Goal: Transaction & Acquisition: Purchase product/service

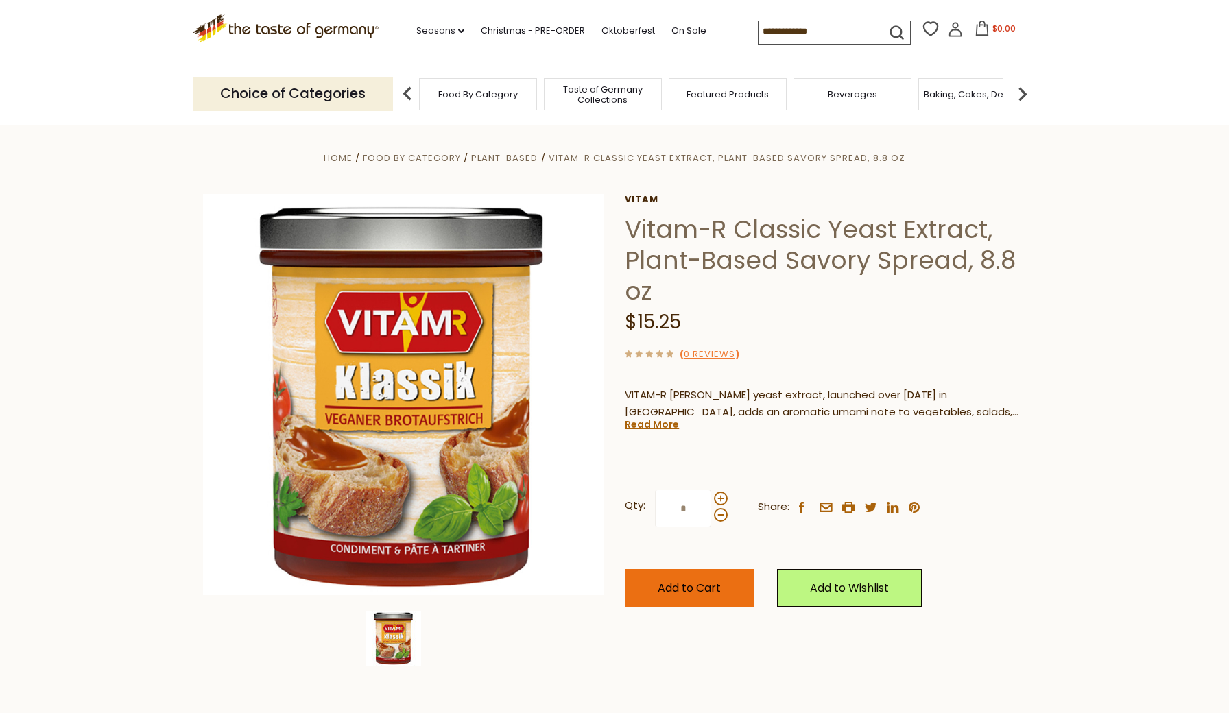
click at [693, 588] on span "Add to Cart" at bounding box center [689, 588] width 63 height 16
click at [656, 427] on link "Read More" at bounding box center [652, 425] width 54 height 14
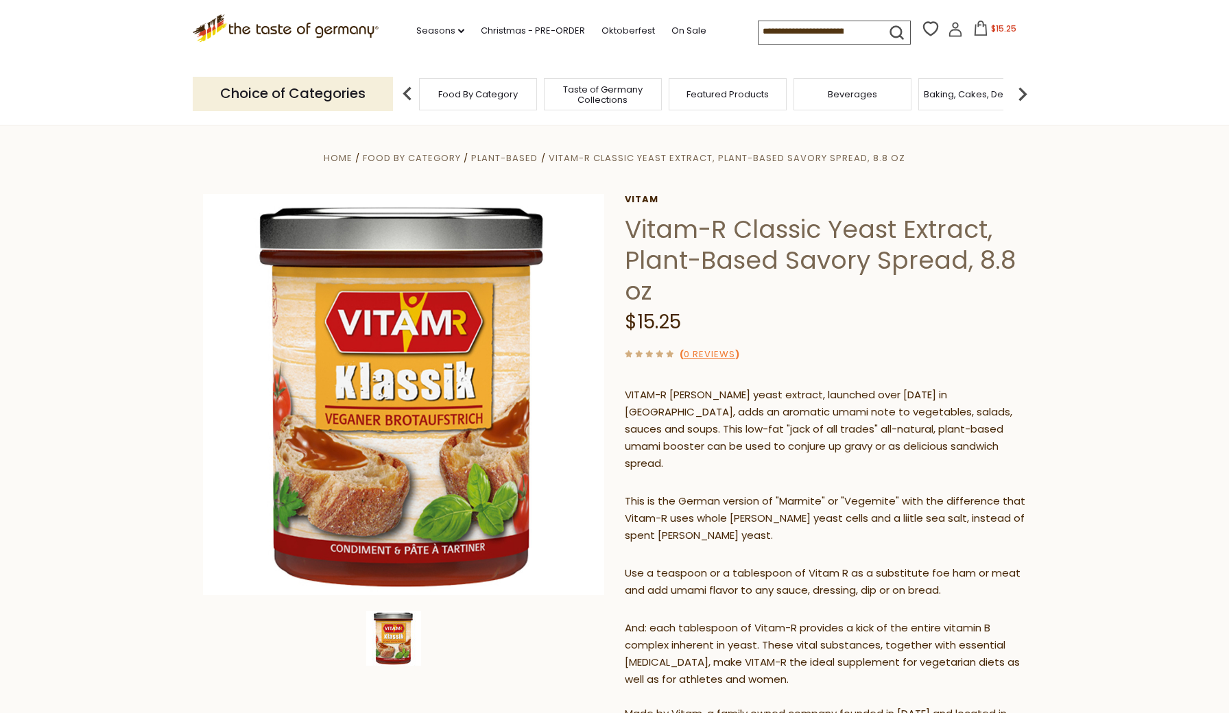
click at [991, 24] on span "$15.25" at bounding box center [1003, 29] width 25 height 12
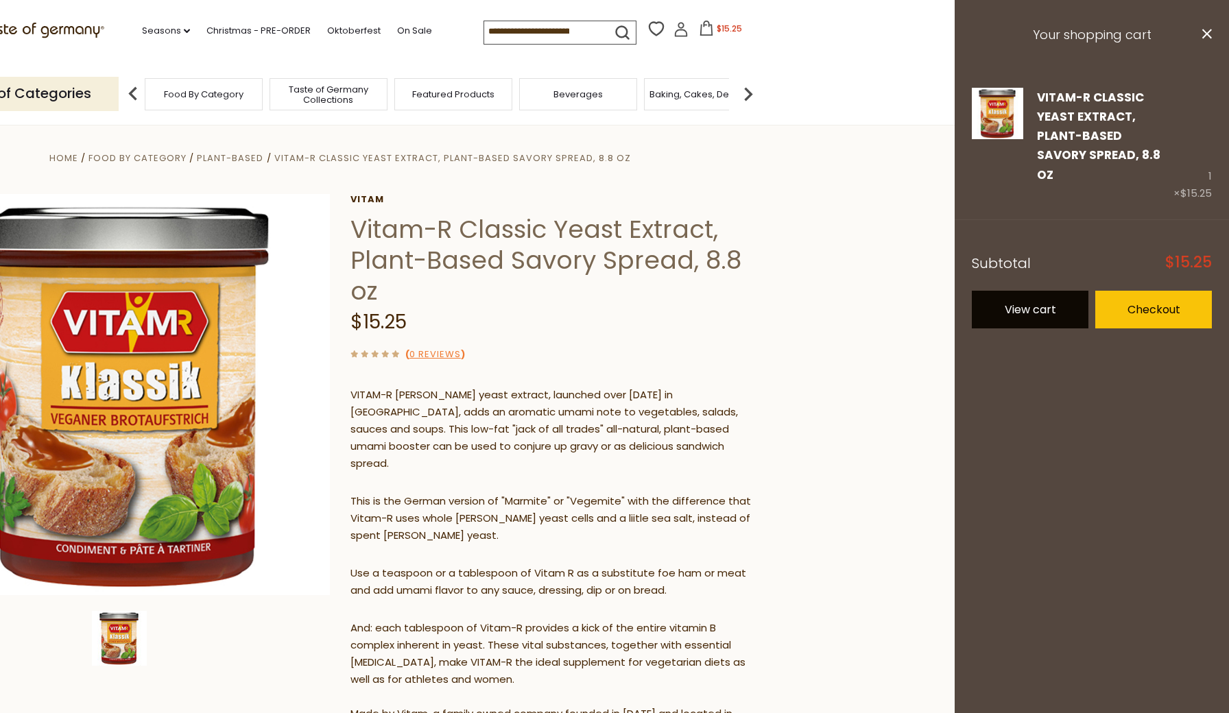
click at [1032, 291] on link "View cart" at bounding box center [1030, 310] width 117 height 38
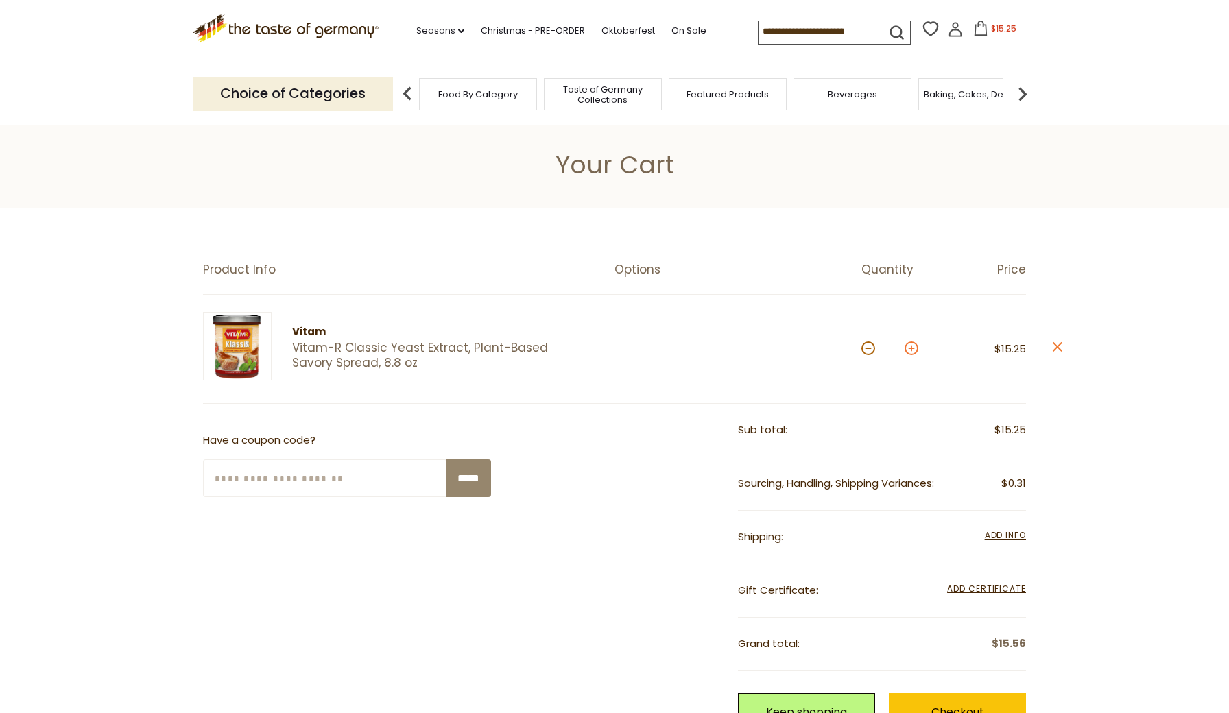
click at [913, 347] on button at bounding box center [912, 349] width 14 height 14
type input "*"
click at [912, 348] on button at bounding box center [912, 349] width 14 height 14
type input "*"
click at [912, 348] on button at bounding box center [912, 349] width 14 height 14
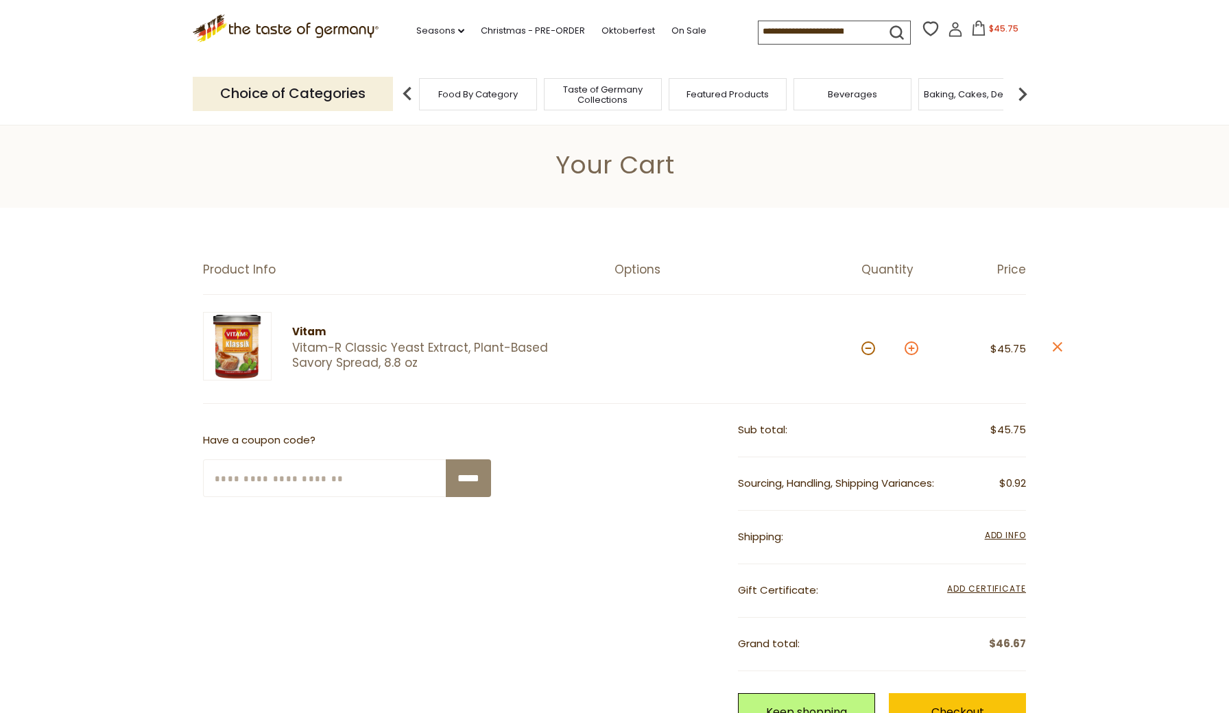
type input "*"
click at [1014, 530] on span "Add Info" at bounding box center [1005, 536] width 41 height 12
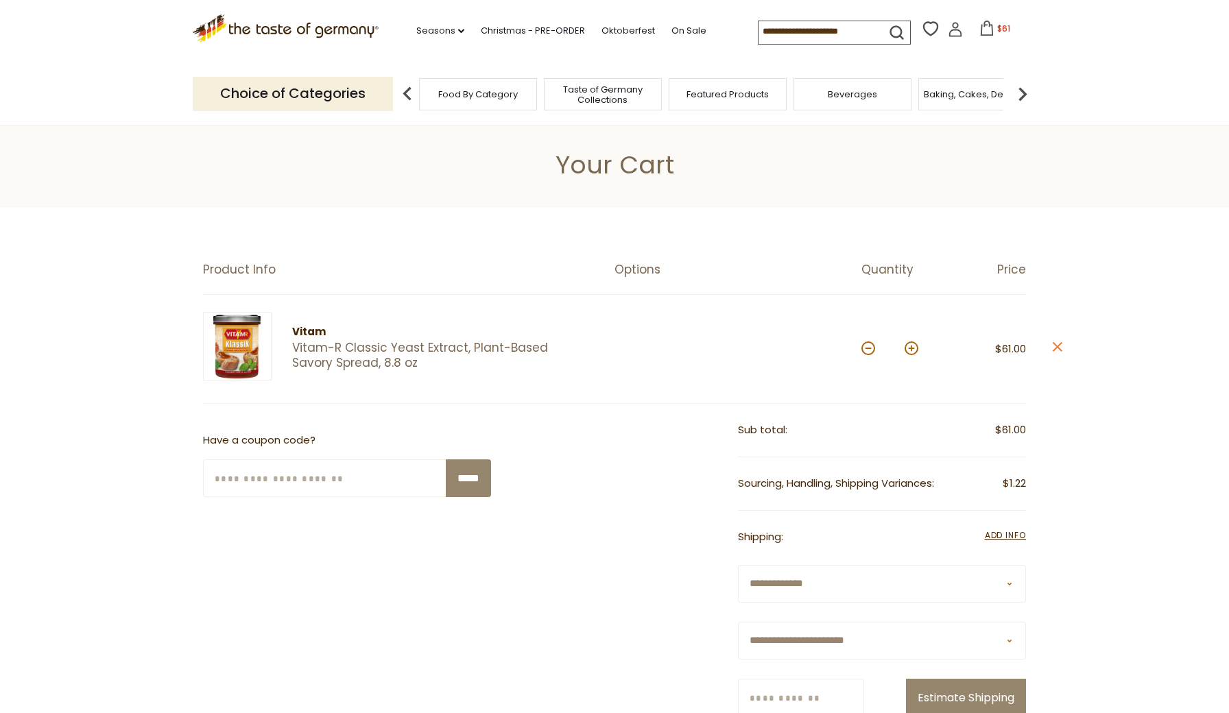
scroll to position [155, 0]
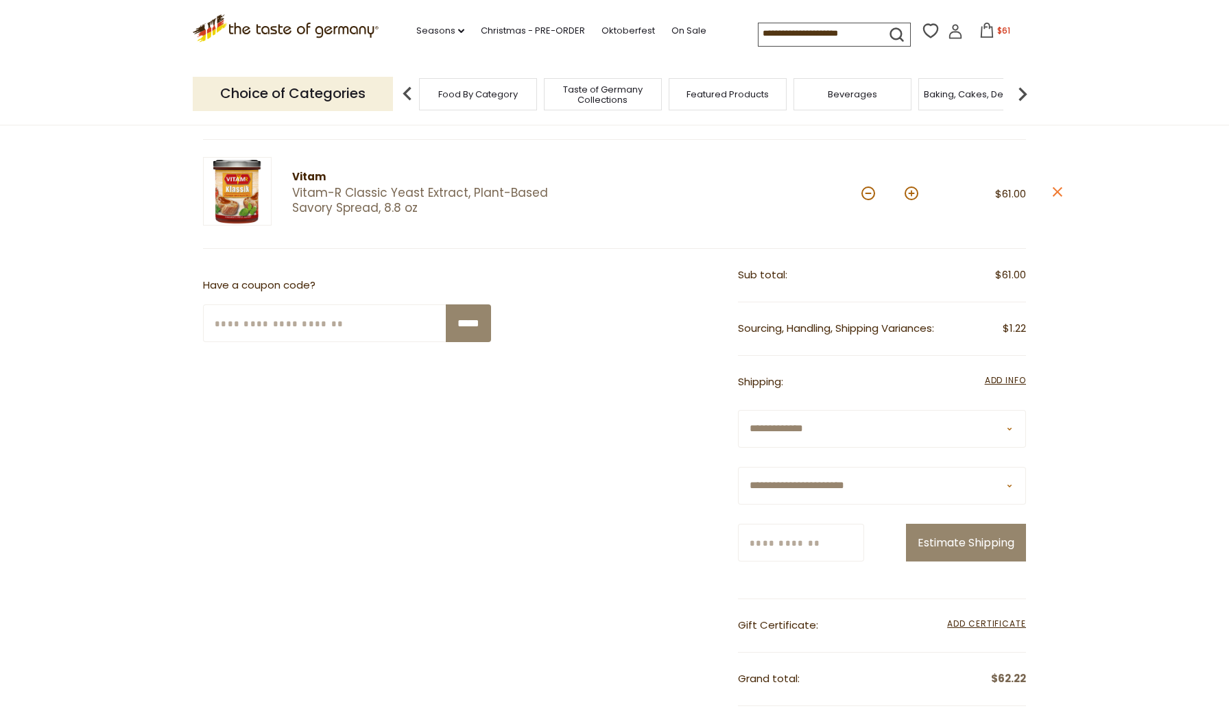
select select "**"
type input "*****"
click at [1106, 556] on section "Product Info Options Quantity Price Vitam Vitam-R Classic Yeast Extract, Plant-…" at bounding box center [614, 512] width 1229 height 918
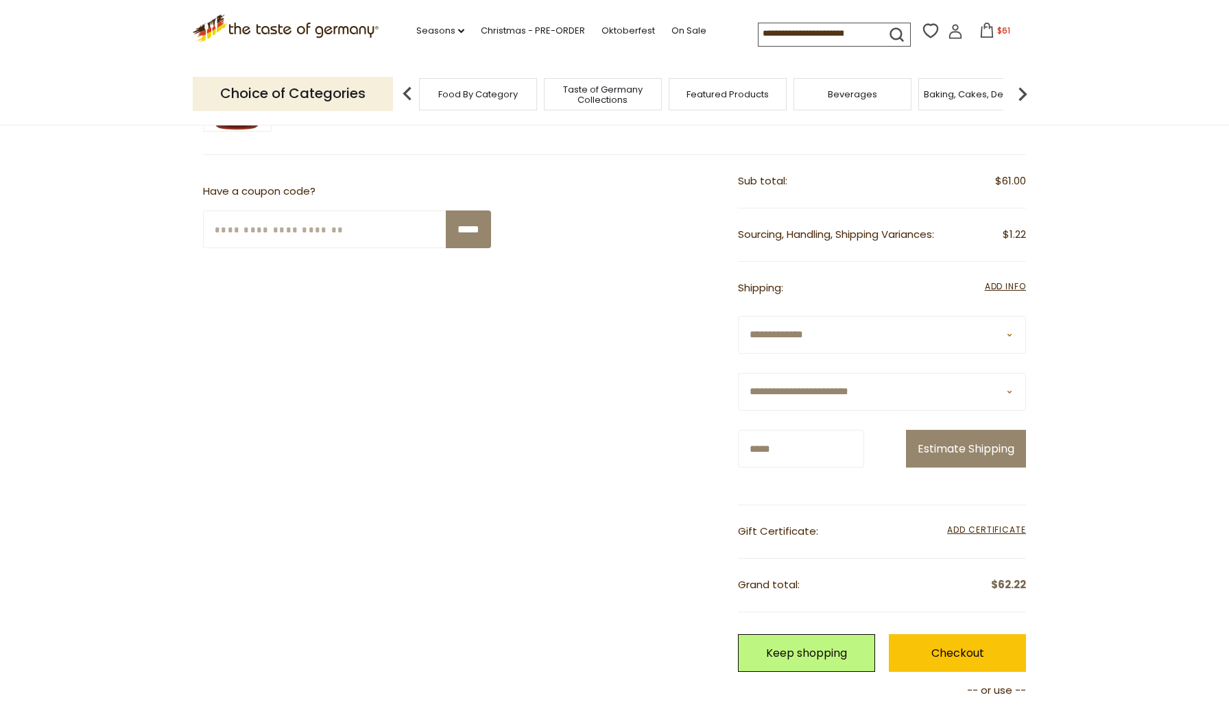
scroll to position [215, 0]
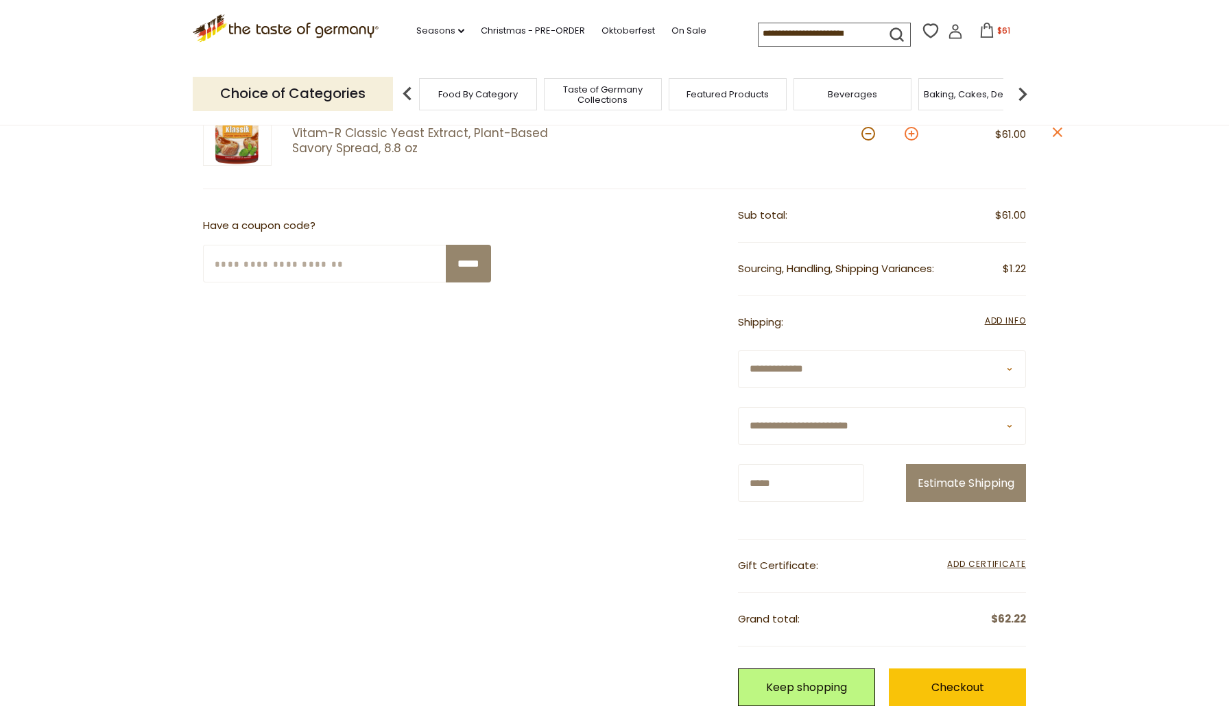
click at [912, 132] on button at bounding box center [912, 134] width 14 height 14
type input "*"
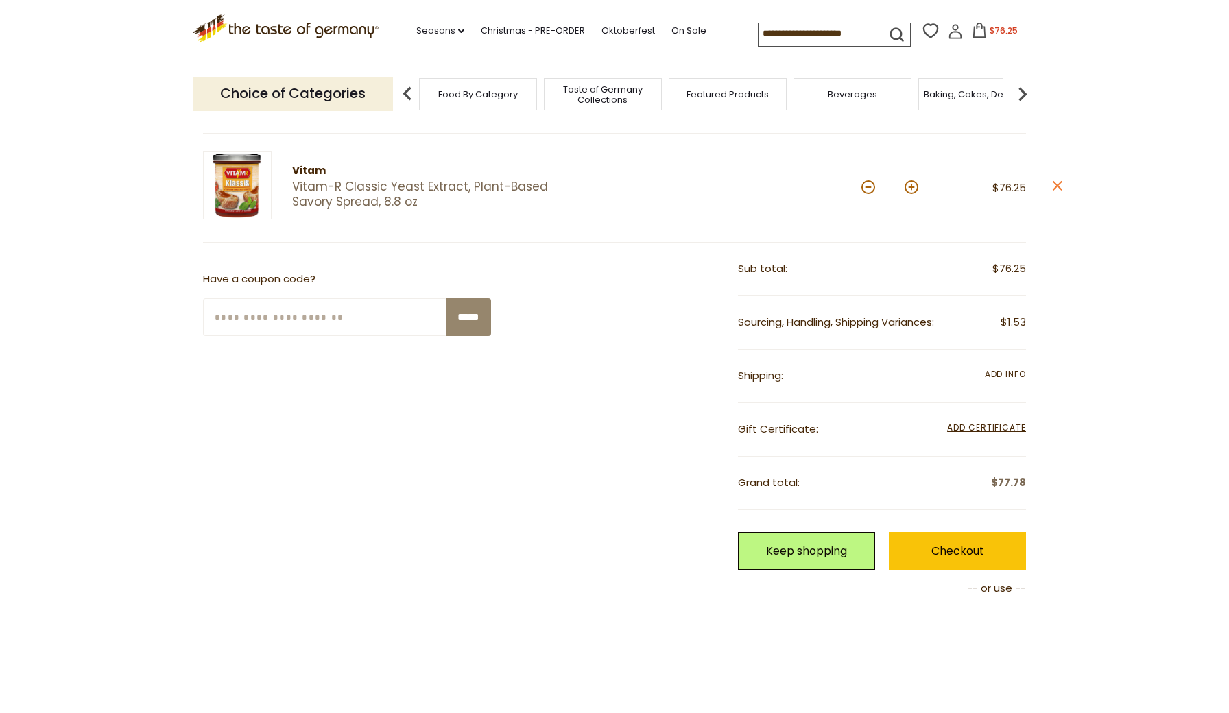
scroll to position [160, 0]
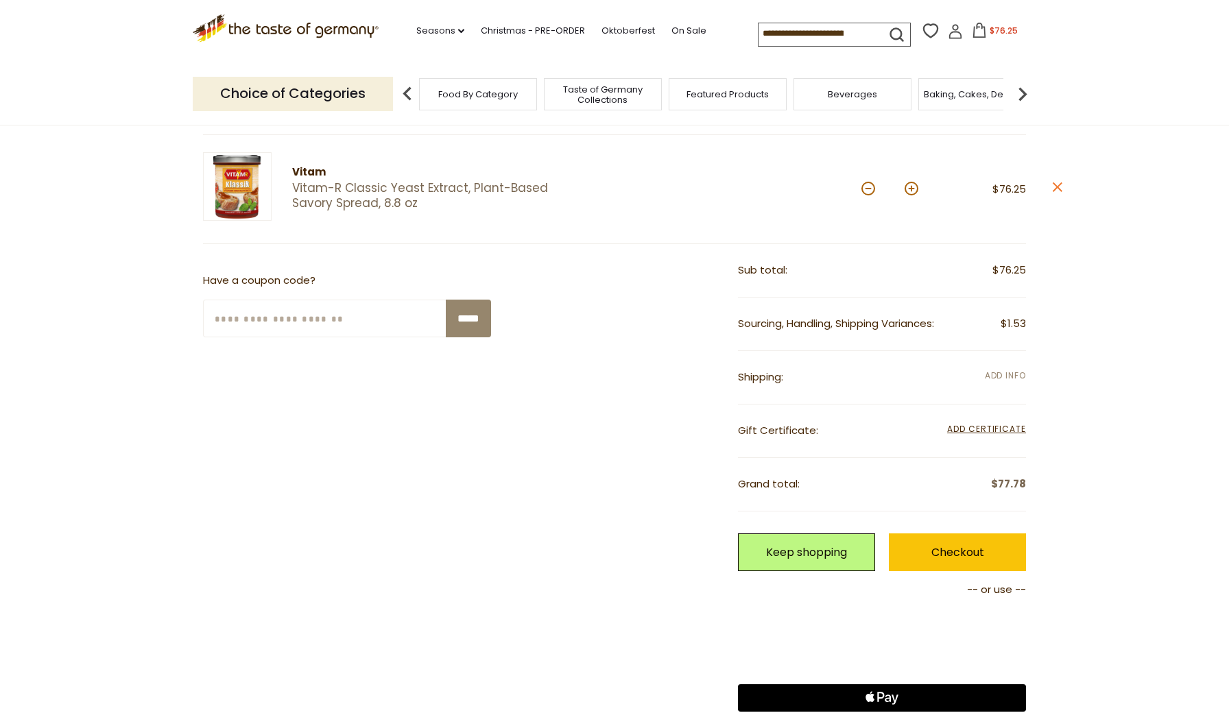
click at [1012, 373] on span "Add Info" at bounding box center [1005, 376] width 41 height 12
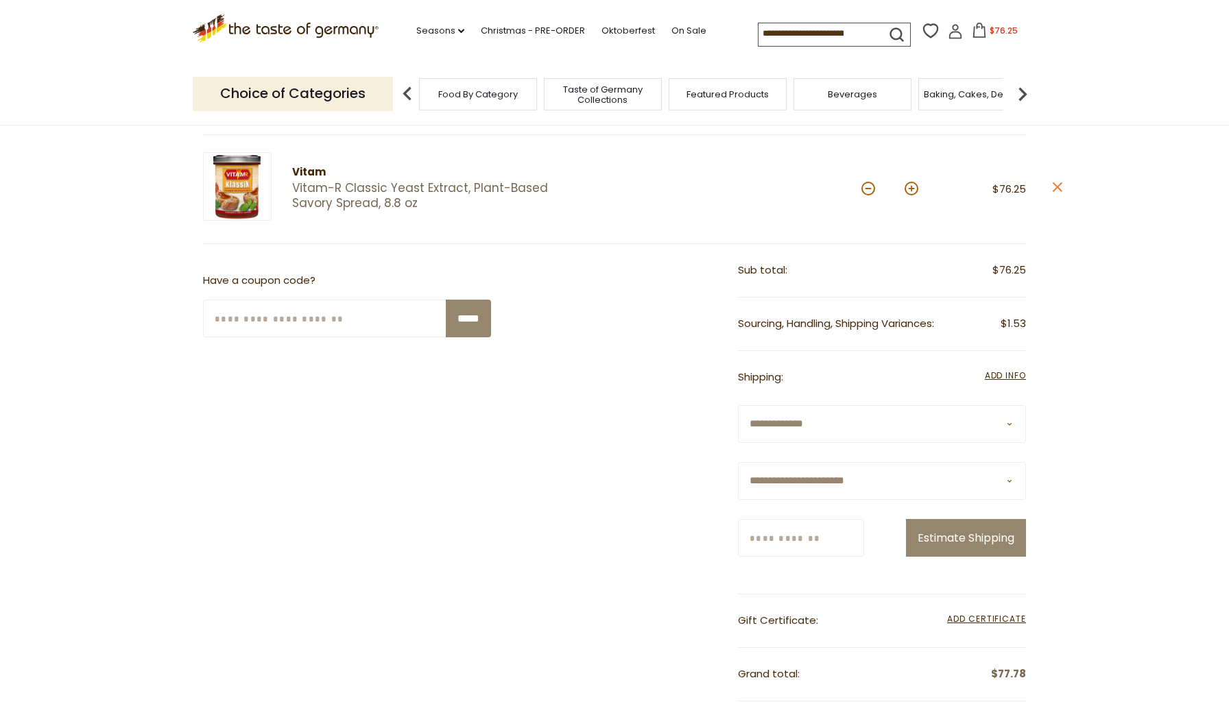
select select "**"
type input "*****"
click at [966, 557] on button "Estimate Shipping" at bounding box center [966, 538] width 120 height 38
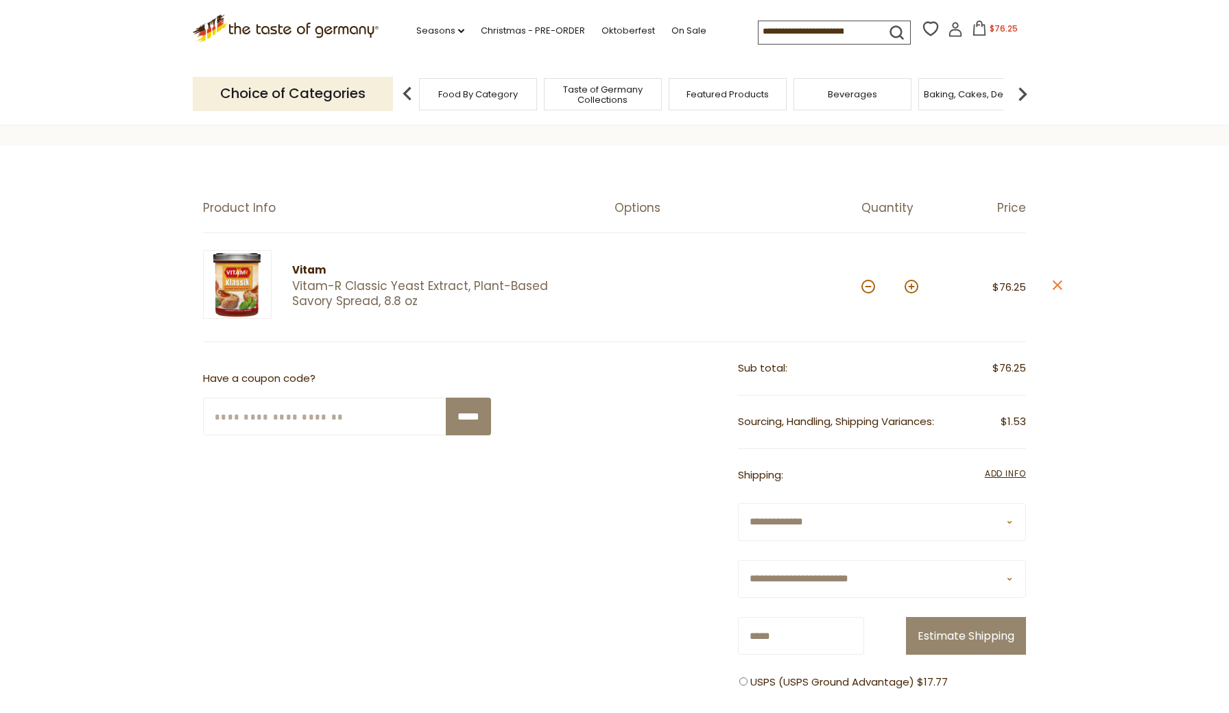
scroll to position [49, 0]
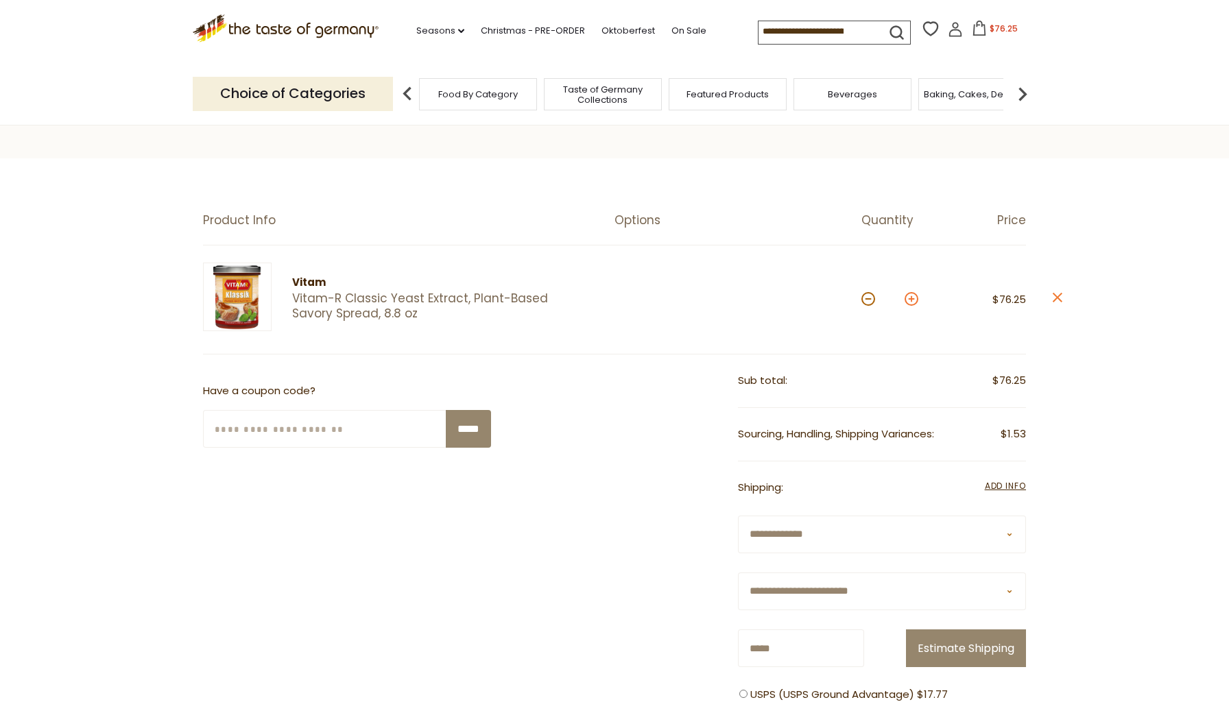
click at [914, 296] on button at bounding box center [912, 299] width 14 height 14
type input "*"
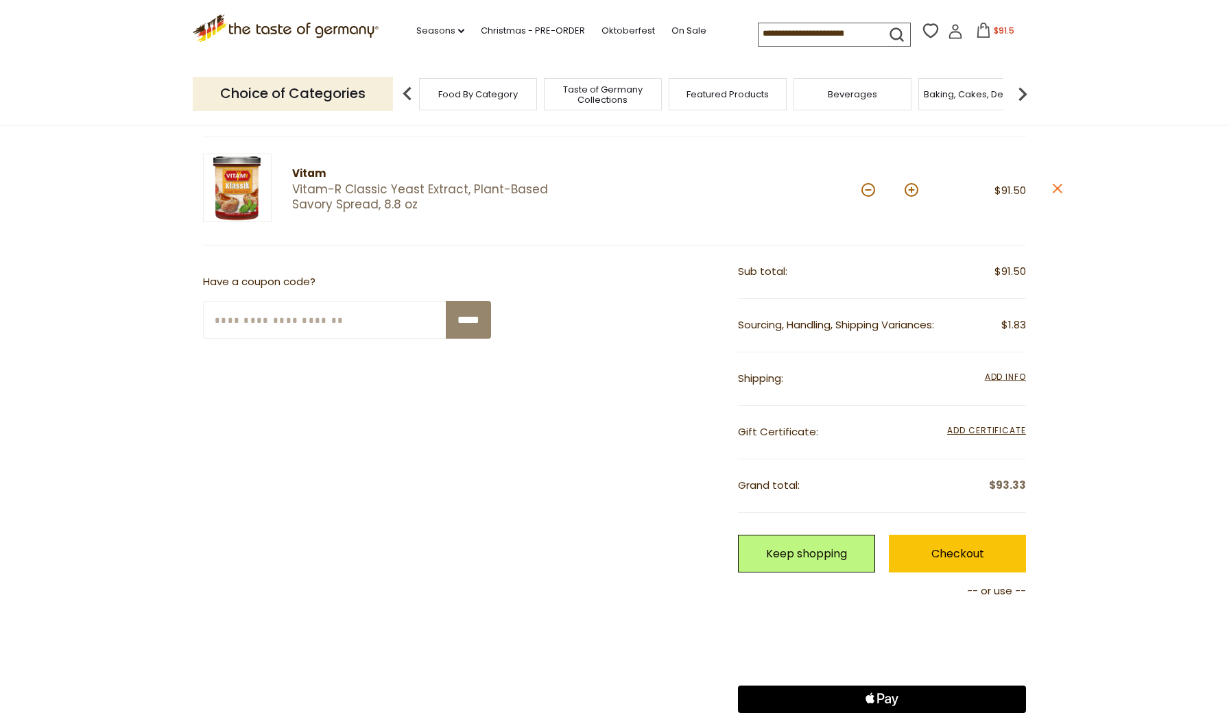
scroll to position [69, 0]
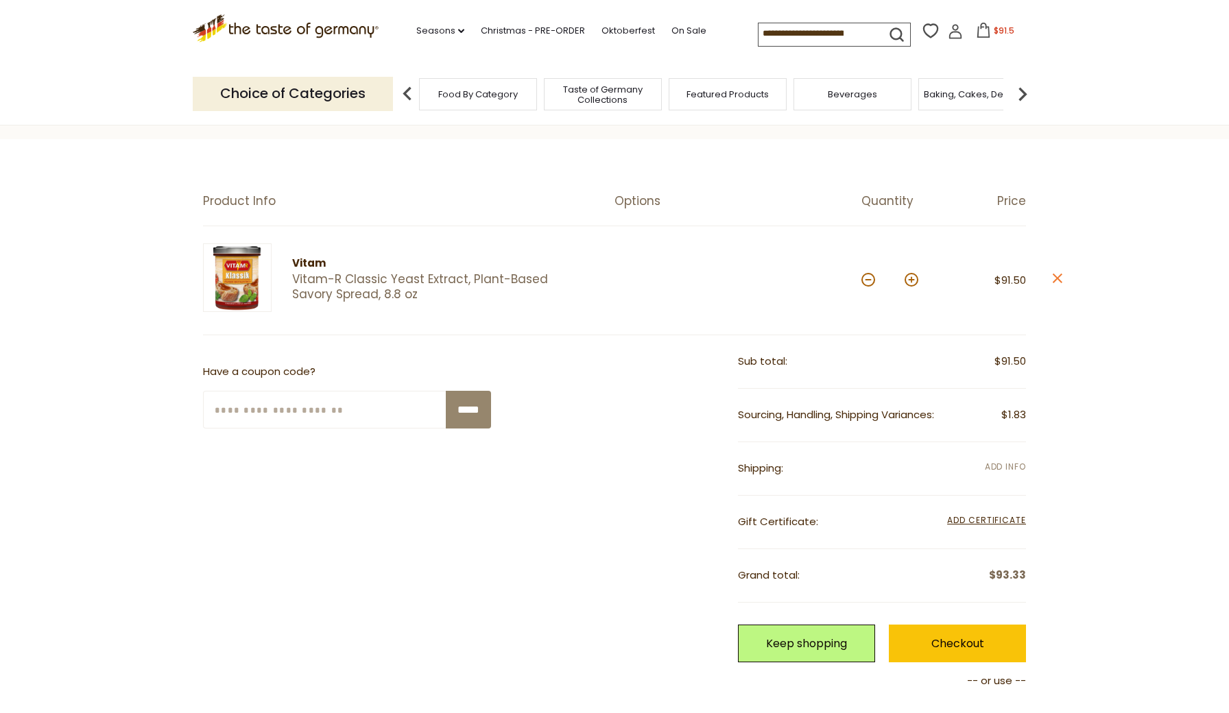
click at [1003, 463] on span "Add Info" at bounding box center [1005, 467] width 41 height 12
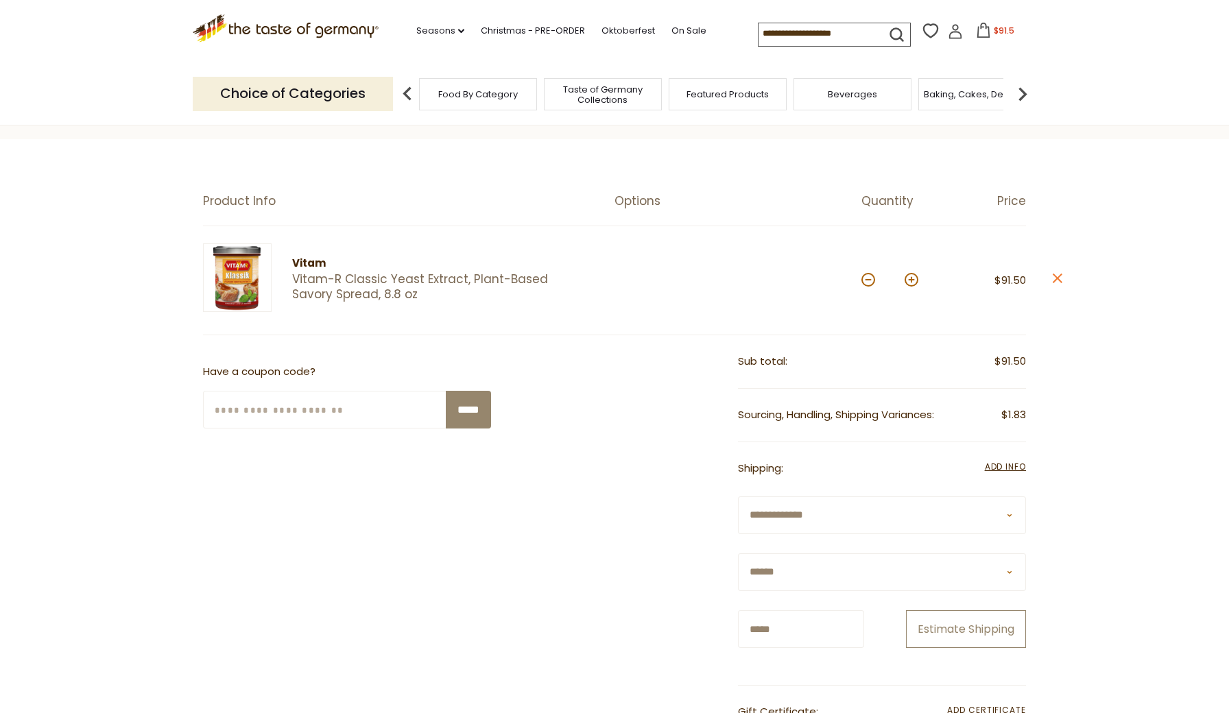
click at [963, 648] on button "Estimate Shipping" at bounding box center [966, 629] width 120 height 38
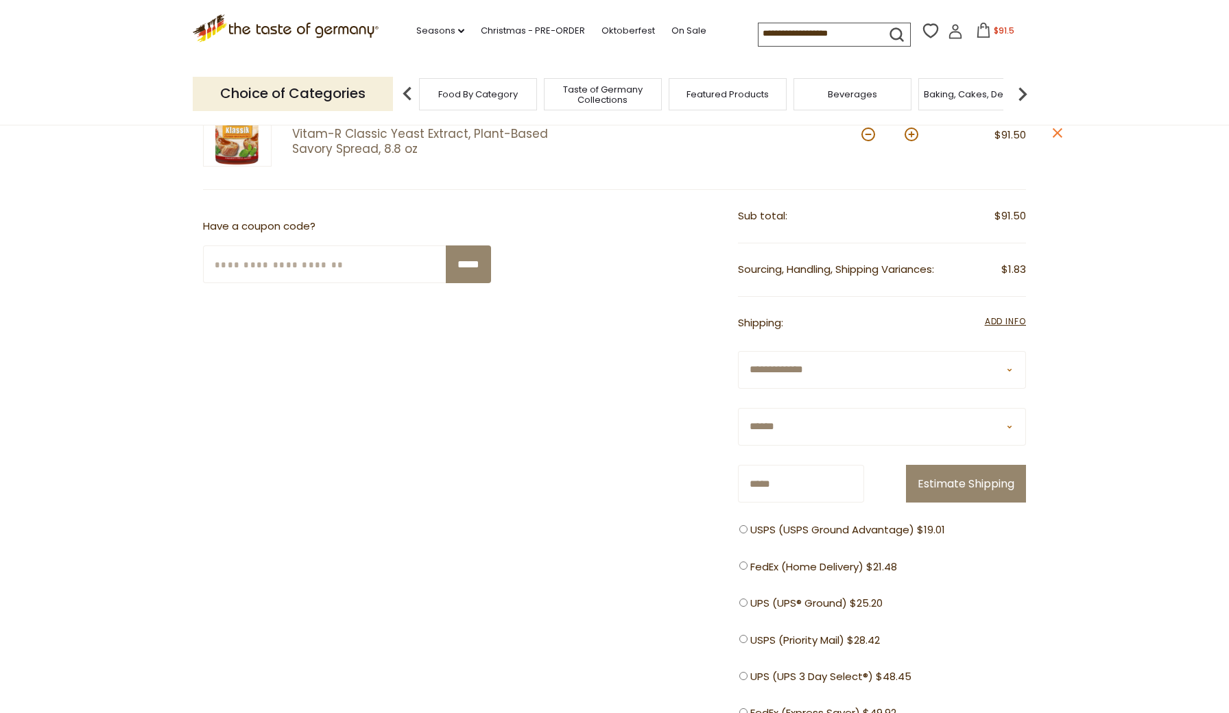
scroll to position [134, 0]
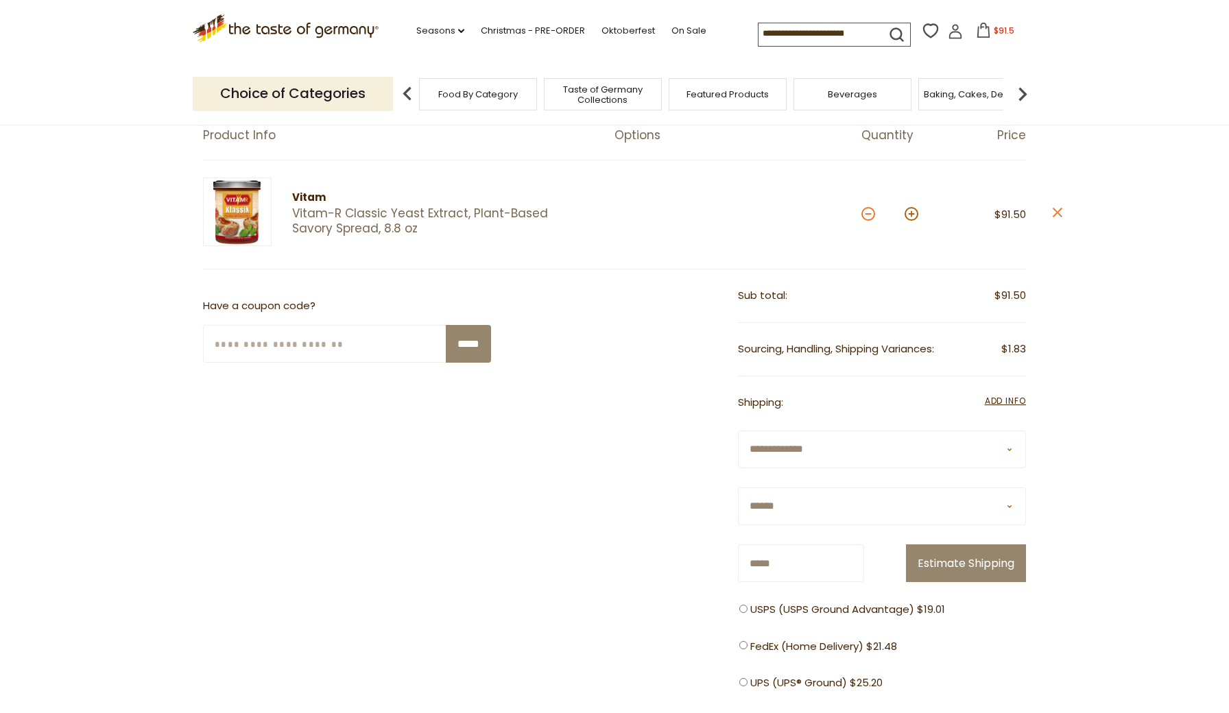
click at [871, 216] on button at bounding box center [869, 214] width 14 height 14
type input "*"
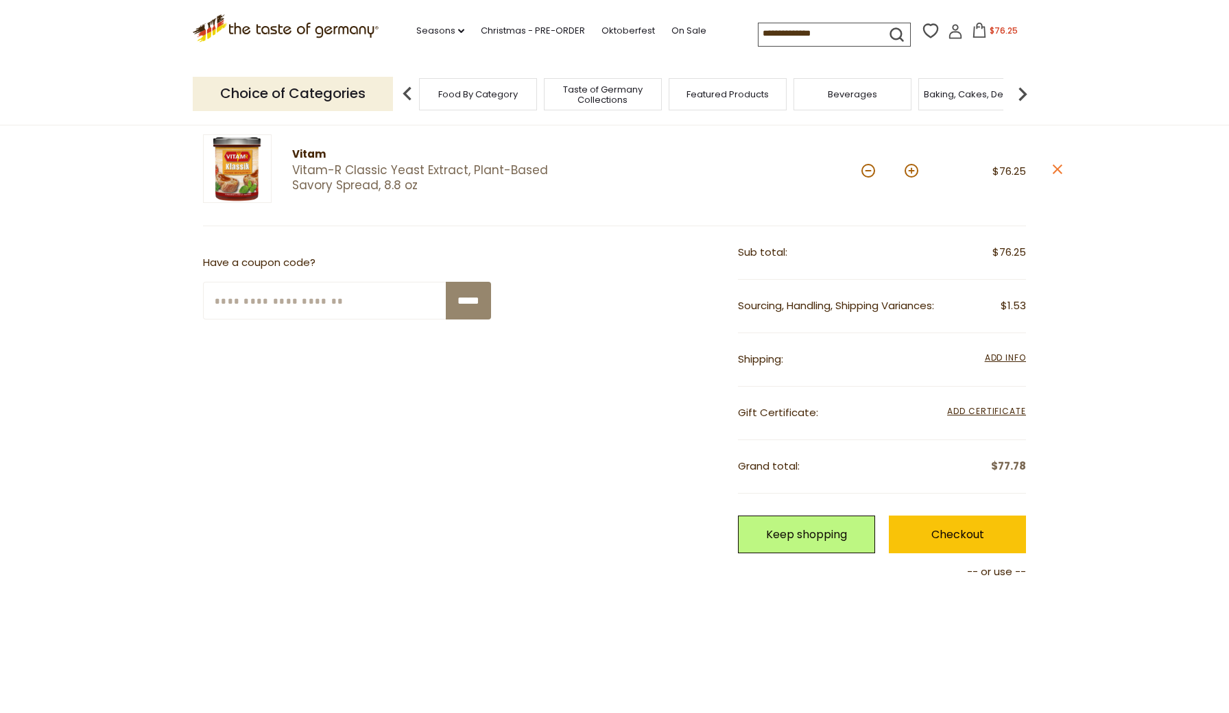
scroll to position [182, 0]
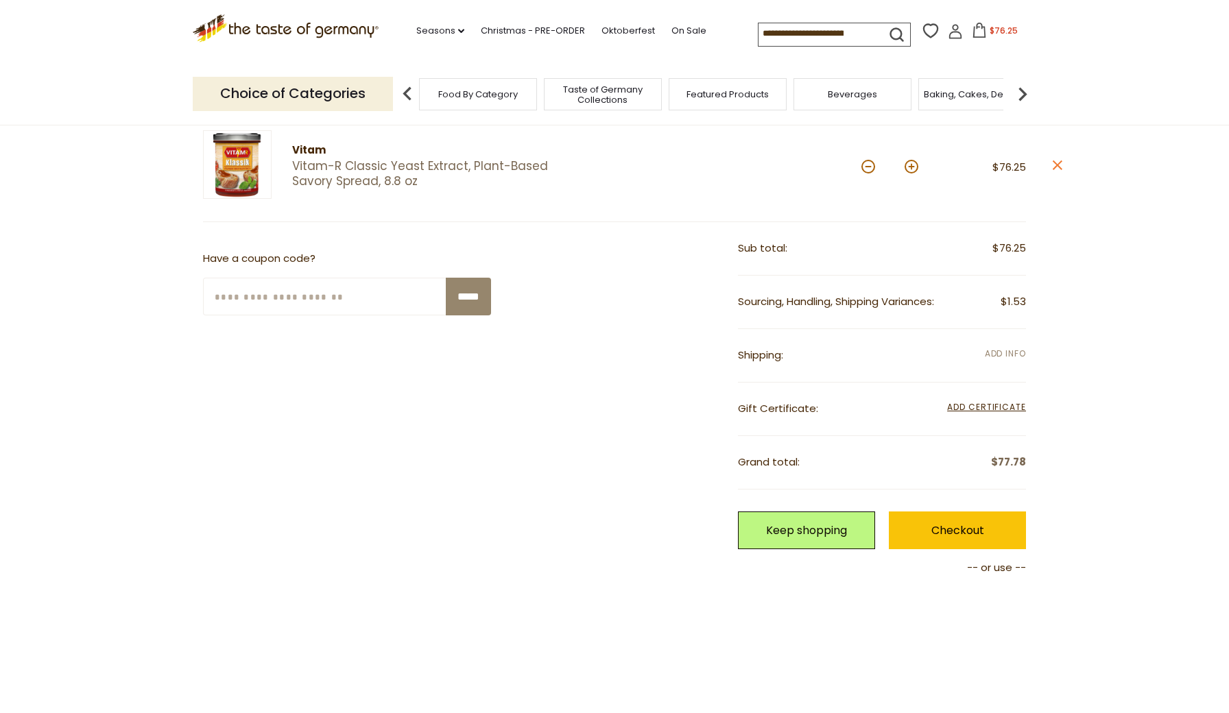
click at [1009, 353] on span "Add Info" at bounding box center [1005, 354] width 41 height 12
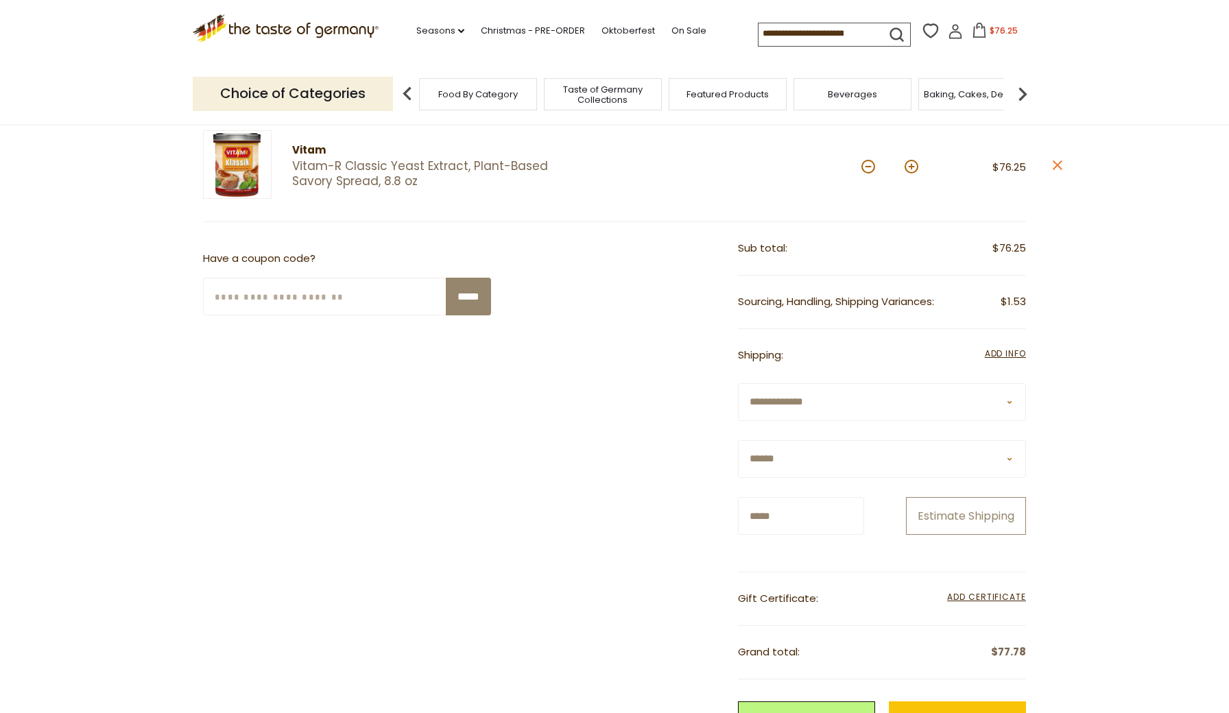
click at [979, 535] on button "Estimate Shipping" at bounding box center [966, 516] width 120 height 38
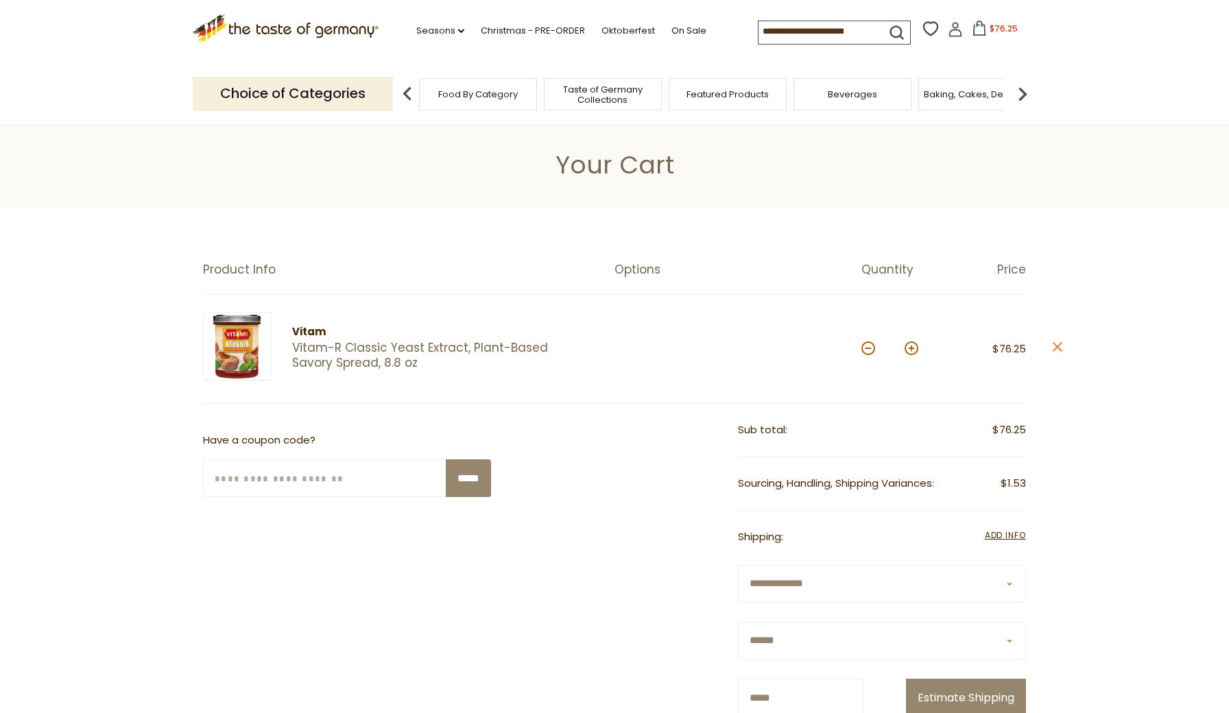
scroll to position [0, 0]
click at [912, 348] on button at bounding box center [912, 349] width 14 height 14
type input "*"
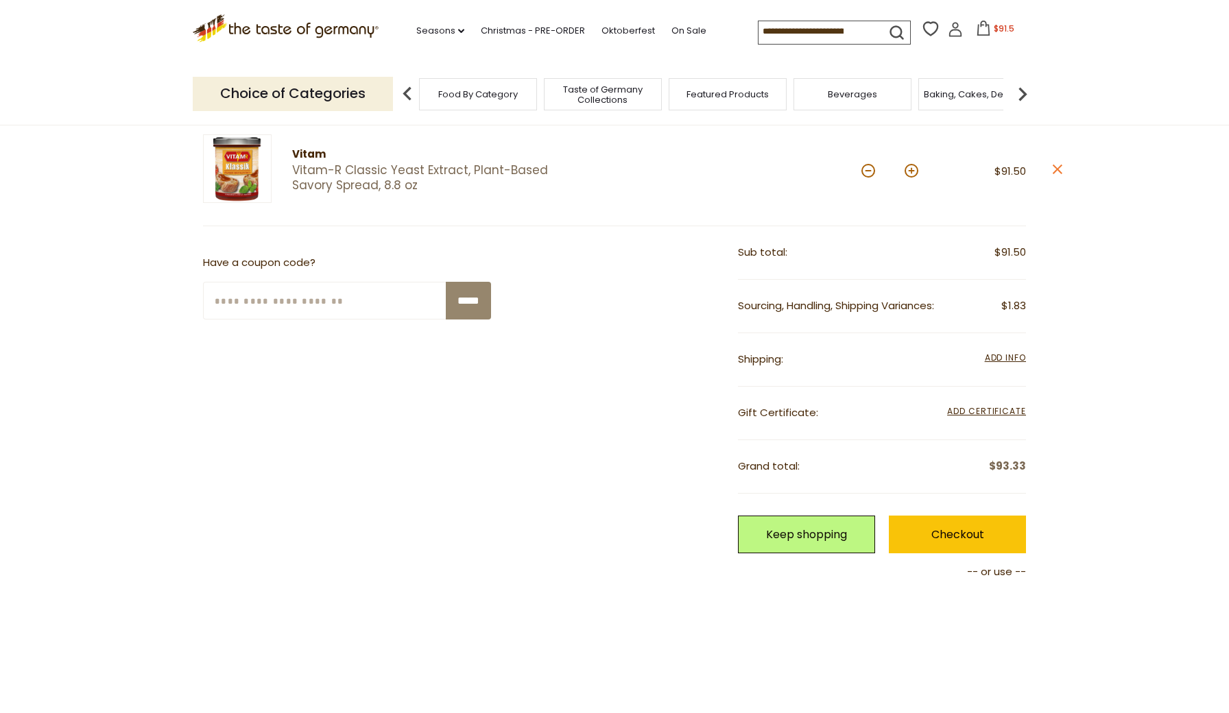
scroll to position [279, 0]
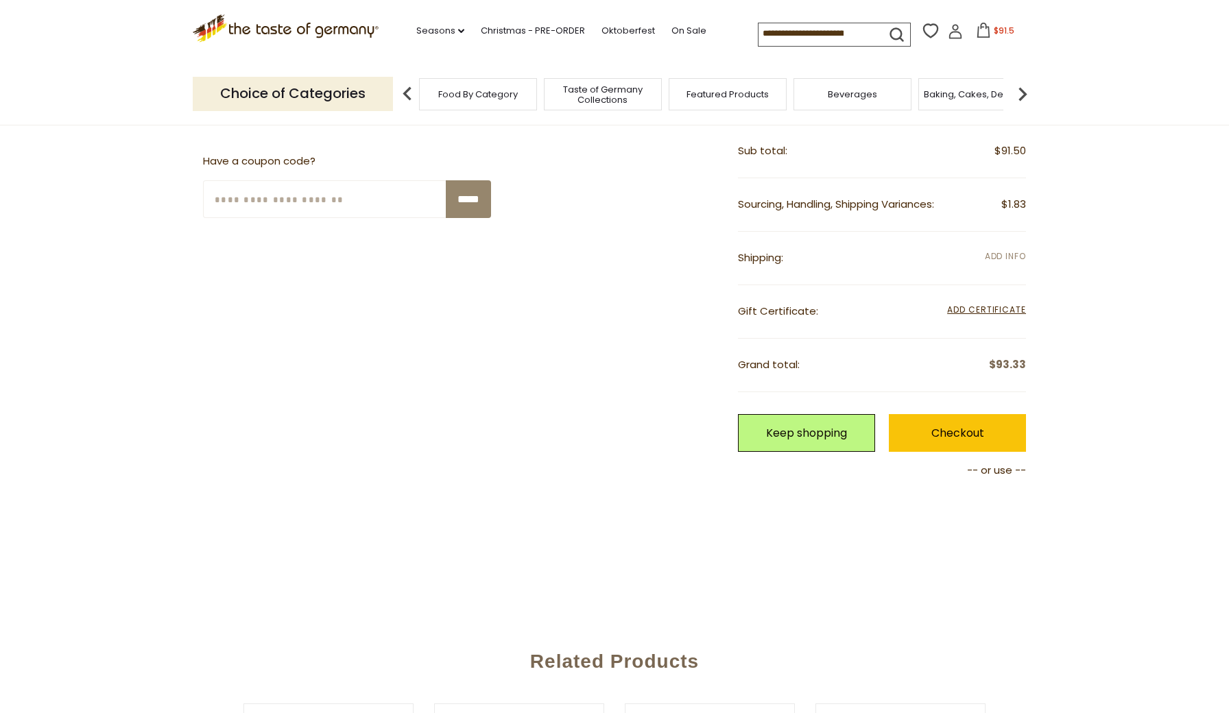
click at [1006, 252] on span "Add Info" at bounding box center [1005, 256] width 41 height 12
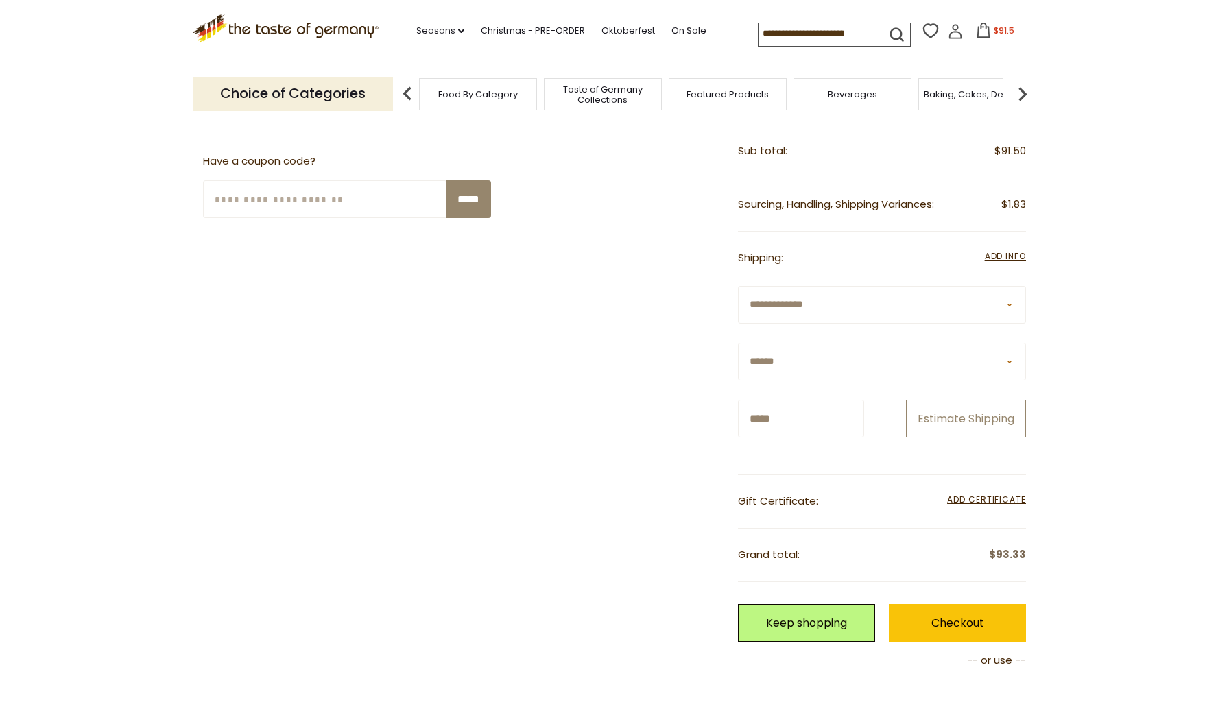
click at [969, 438] on button "Estimate Shipping" at bounding box center [966, 419] width 120 height 38
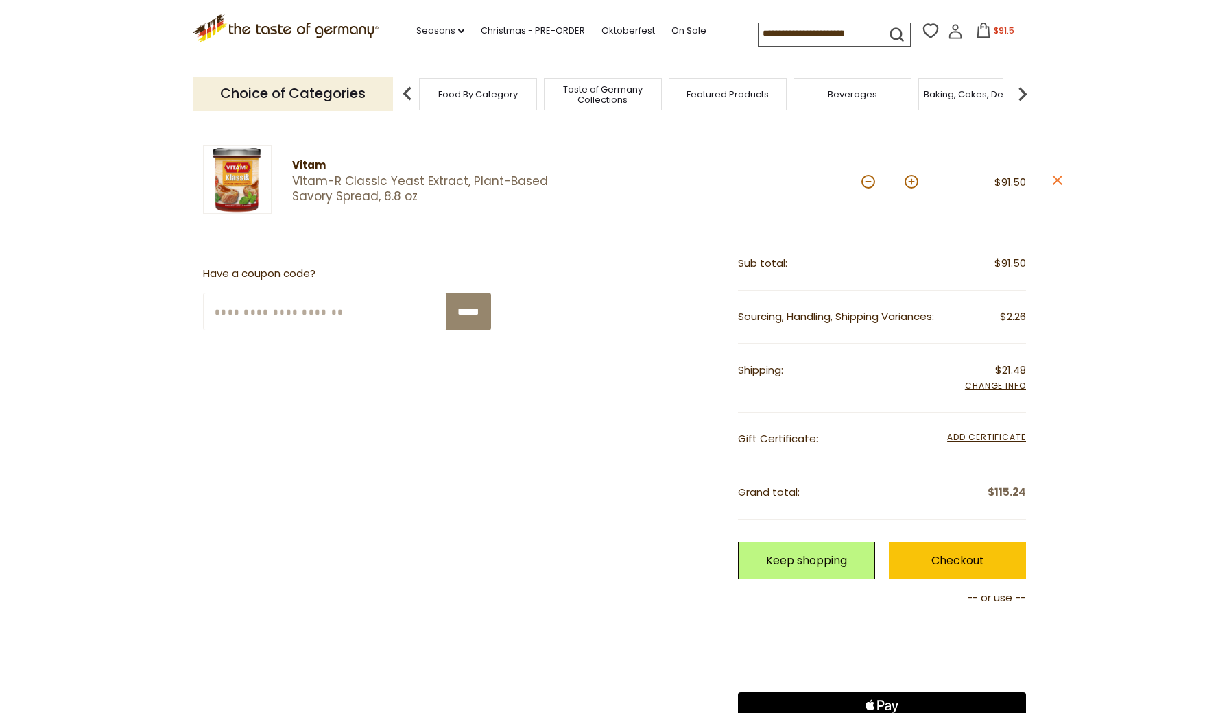
scroll to position [167, 0]
click at [911, 180] on button at bounding box center [912, 181] width 14 height 14
type input "*"
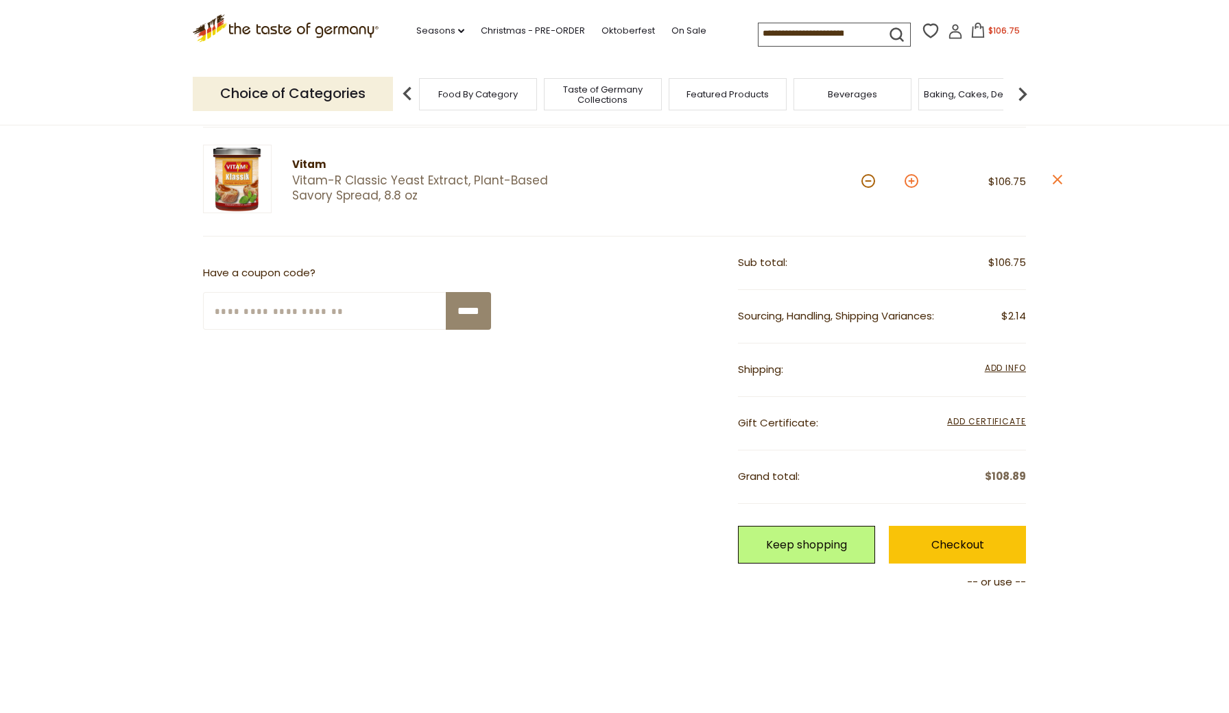
click at [911, 180] on button at bounding box center [912, 181] width 14 height 14
type input "*"
click at [911, 180] on button at bounding box center [912, 181] width 14 height 14
type input "*"
click at [912, 180] on button at bounding box center [912, 181] width 14 height 14
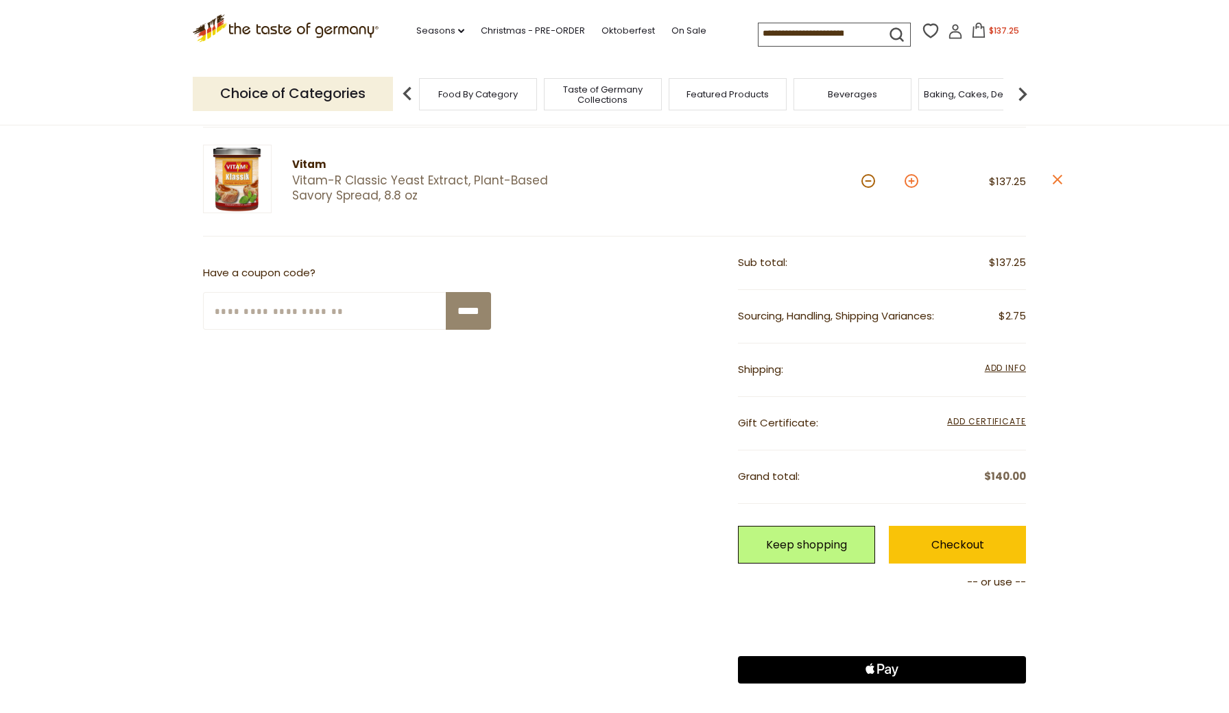
type input "**"
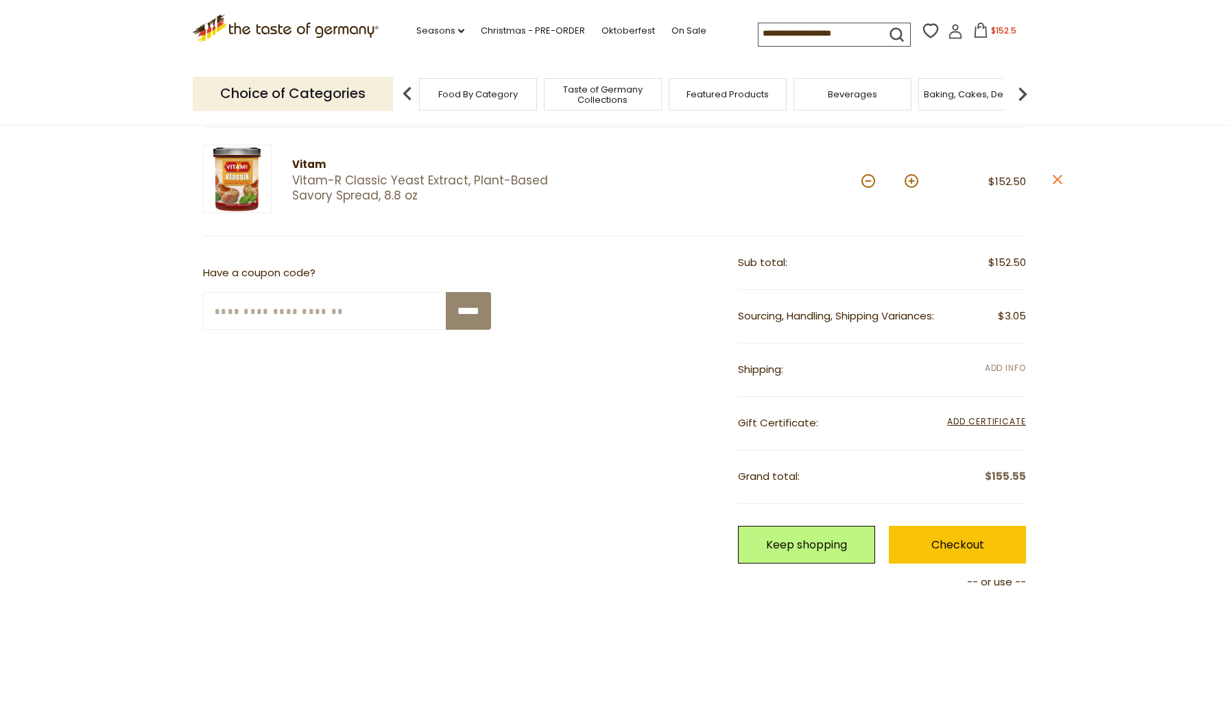
click at [1005, 366] on span "Add Info" at bounding box center [1005, 368] width 41 height 12
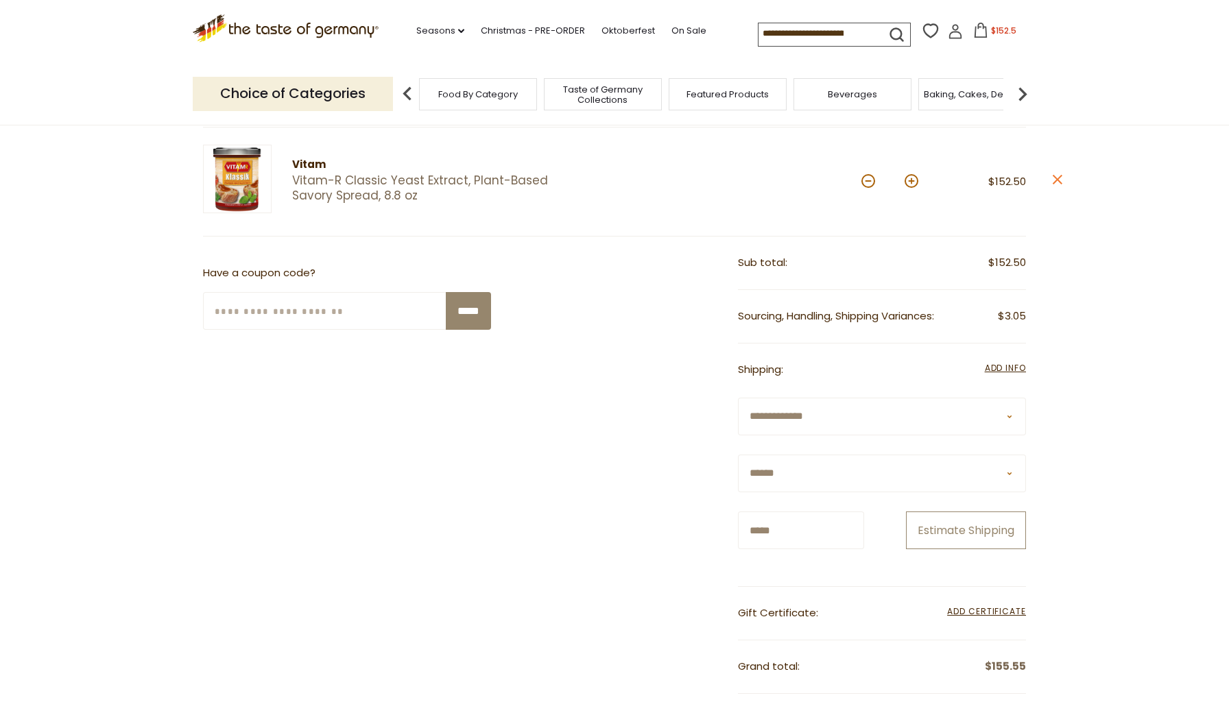
click at [960, 549] on button "Estimate Shipping" at bounding box center [966, 531] width 120 height 38
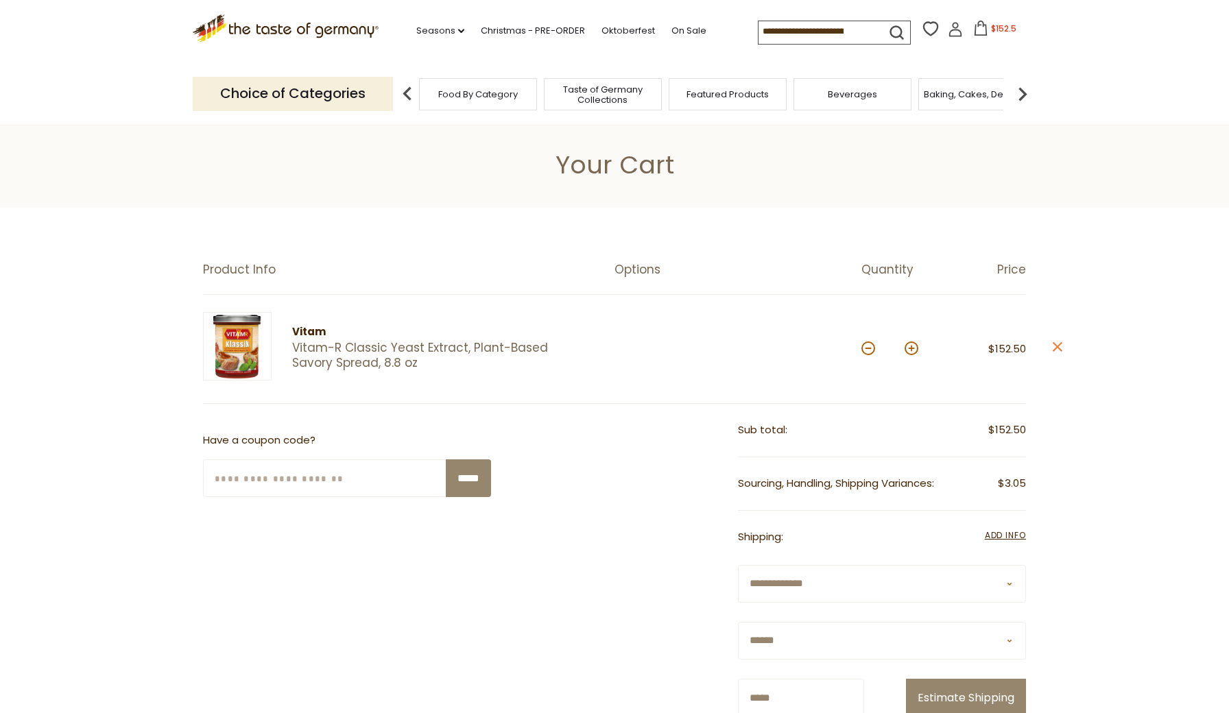
scroll to position [0, 0]
click at [830, 30] on input at bounding box center [817, 30] width 116 height 19
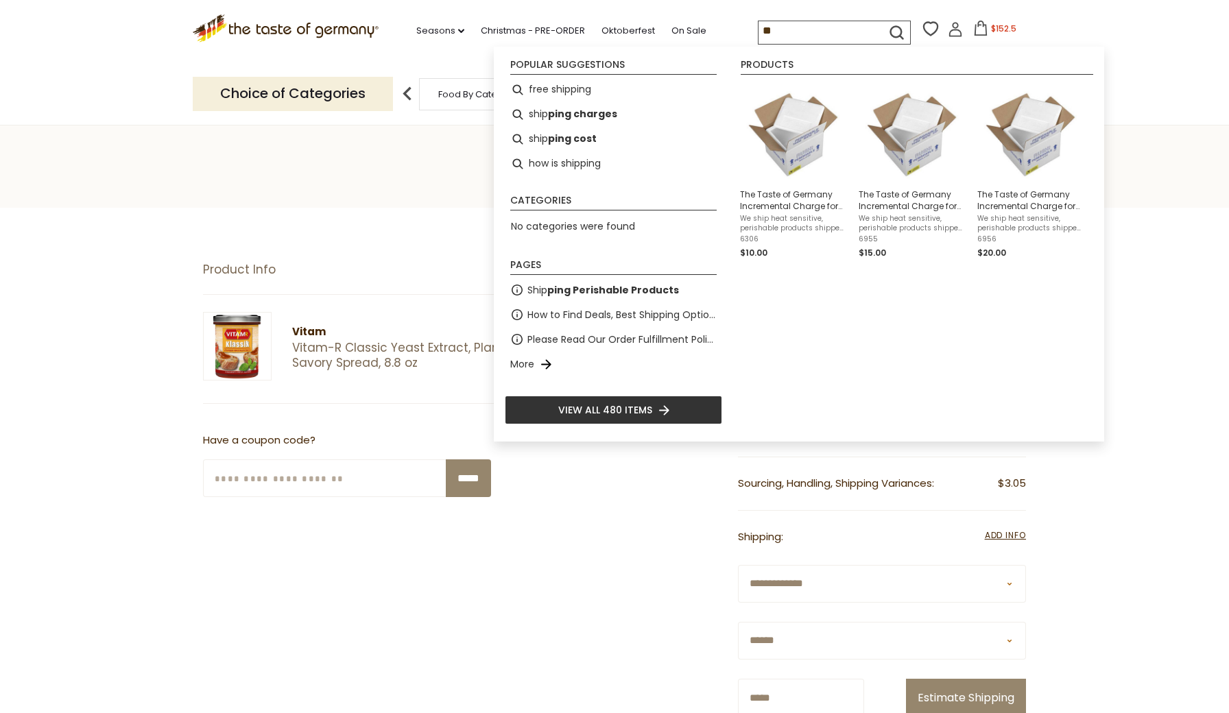
type input "*"
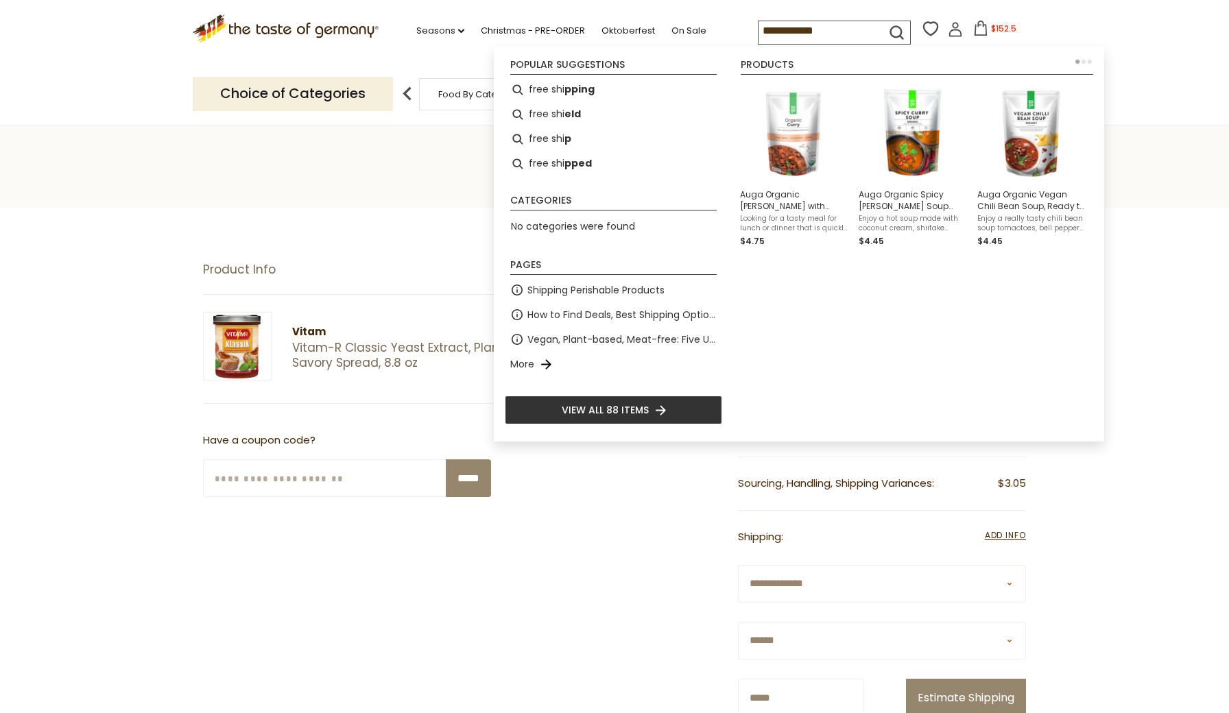
type input "**********"
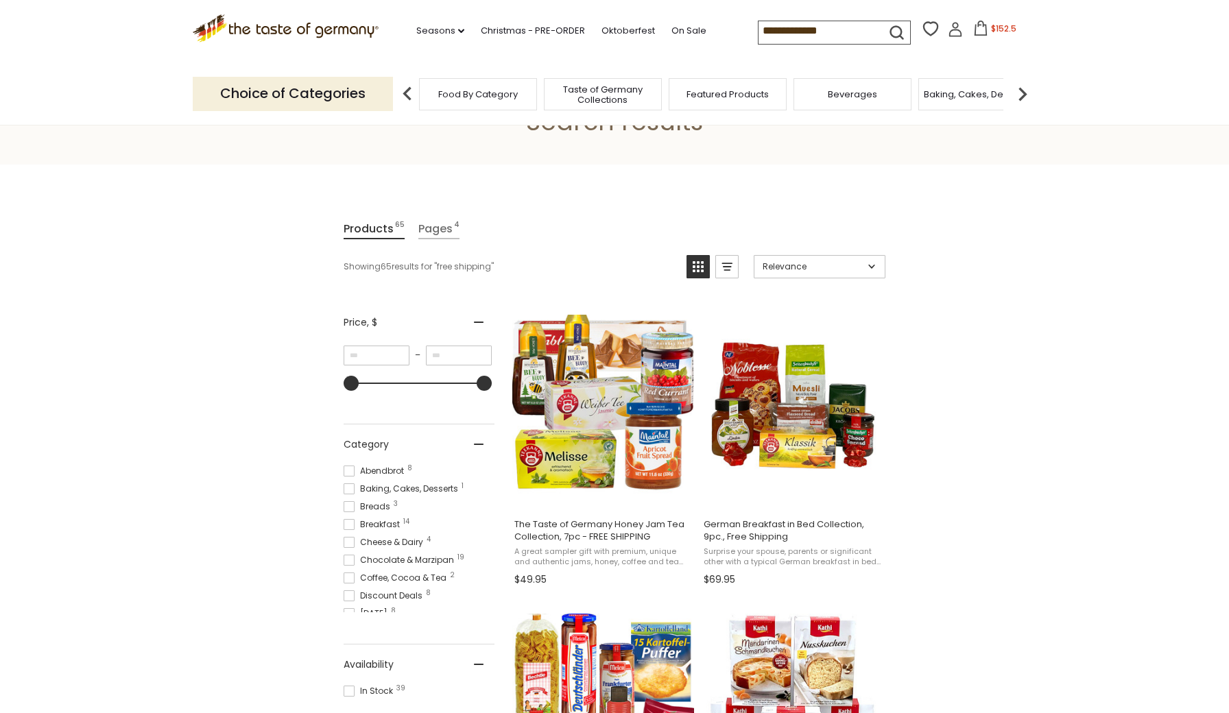
scroll to position [80, 0]
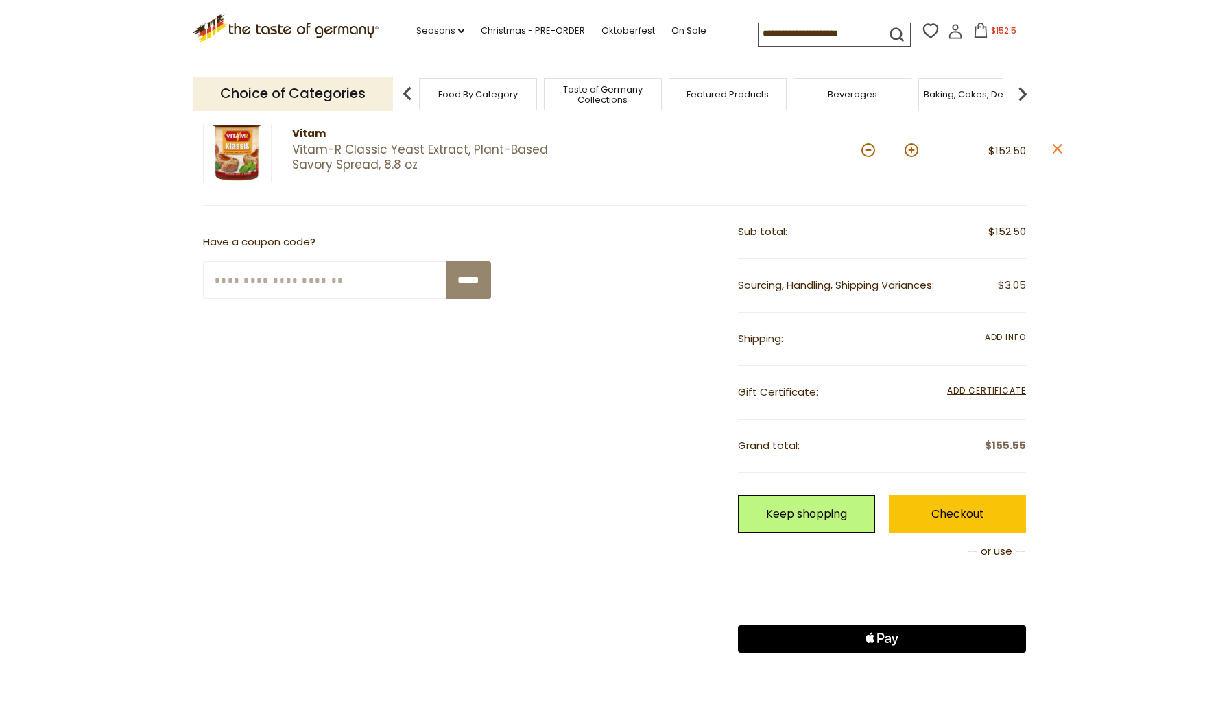
scroll to position [204, 0]
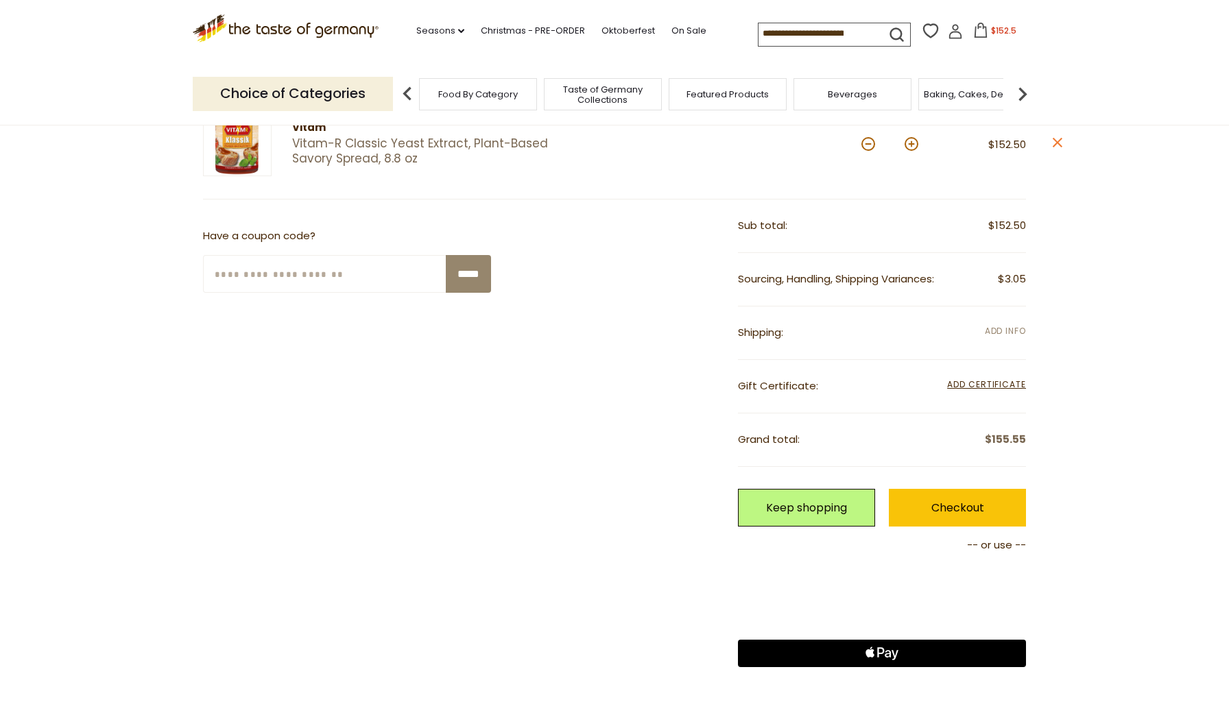
click at [1010, 326] on span "Add Info" at bounding box center [1005, 331] width 41 height 12
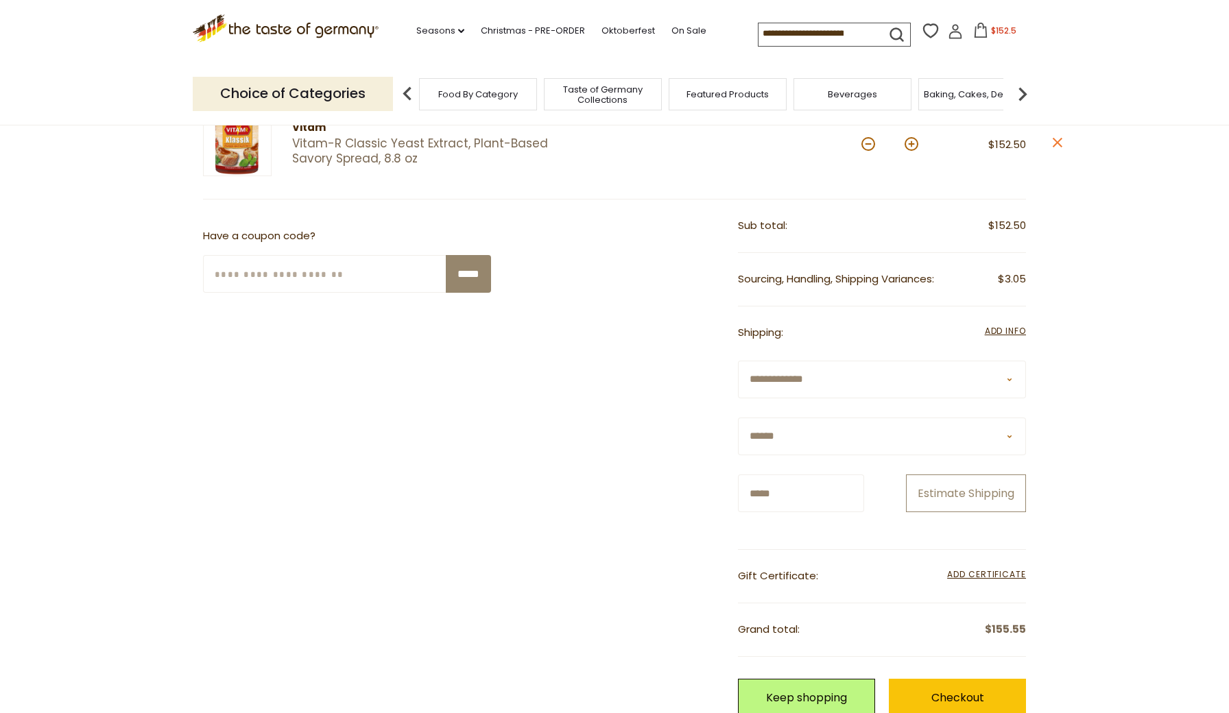
click at [986, 512] on button "Estimate Shipping" at bounding box center [966, 494] width 120 height 38
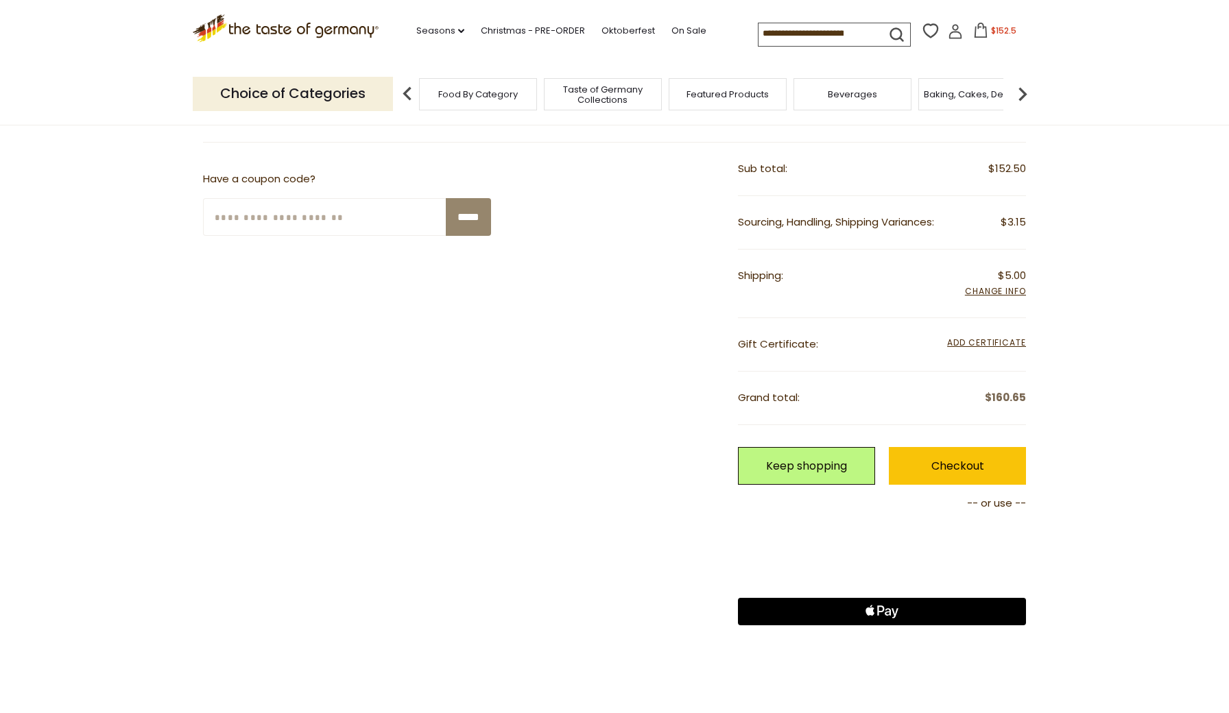
scroll to position [263, 0]
